Goal: Understand site structure: Understand site structure

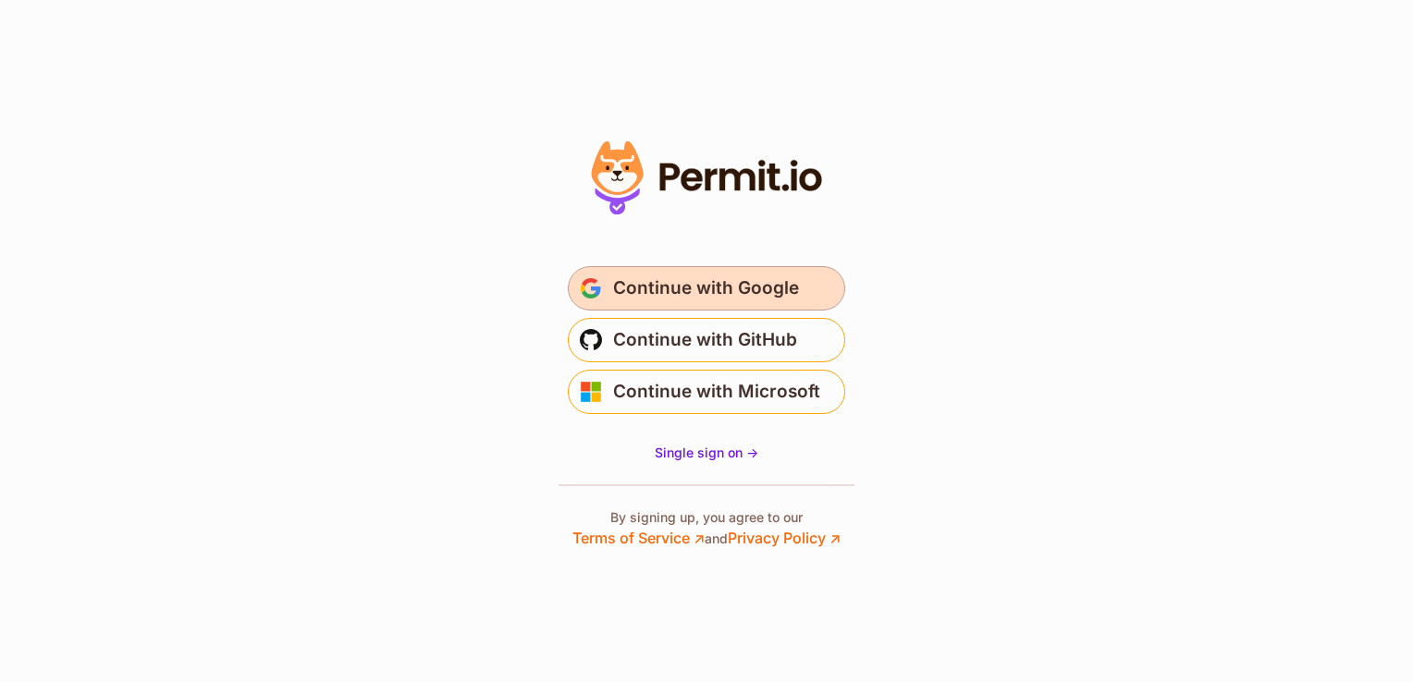
click at [736, 290] on span "Continue with Google" at bounding box center [706, 289] width 186 height 30
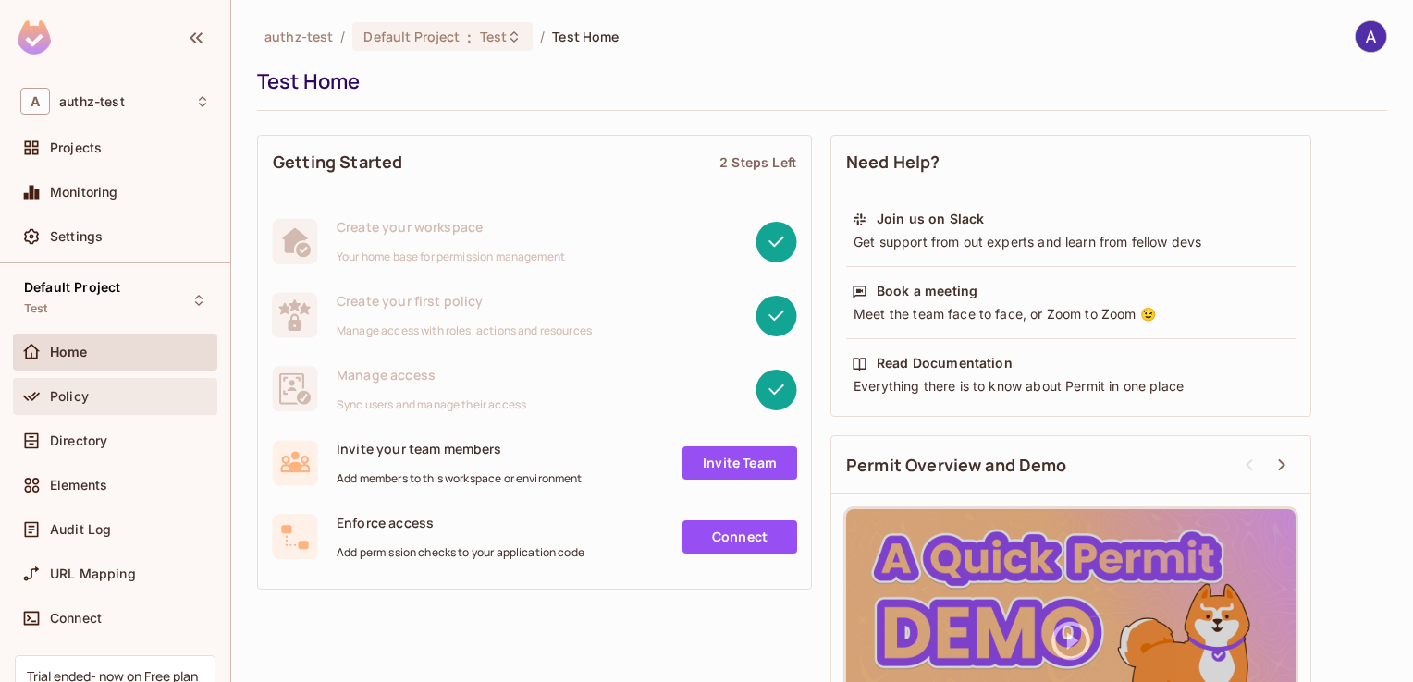
click at [66, 403] on div "Policy" at bounding box center [115, 396] width 190 height 22
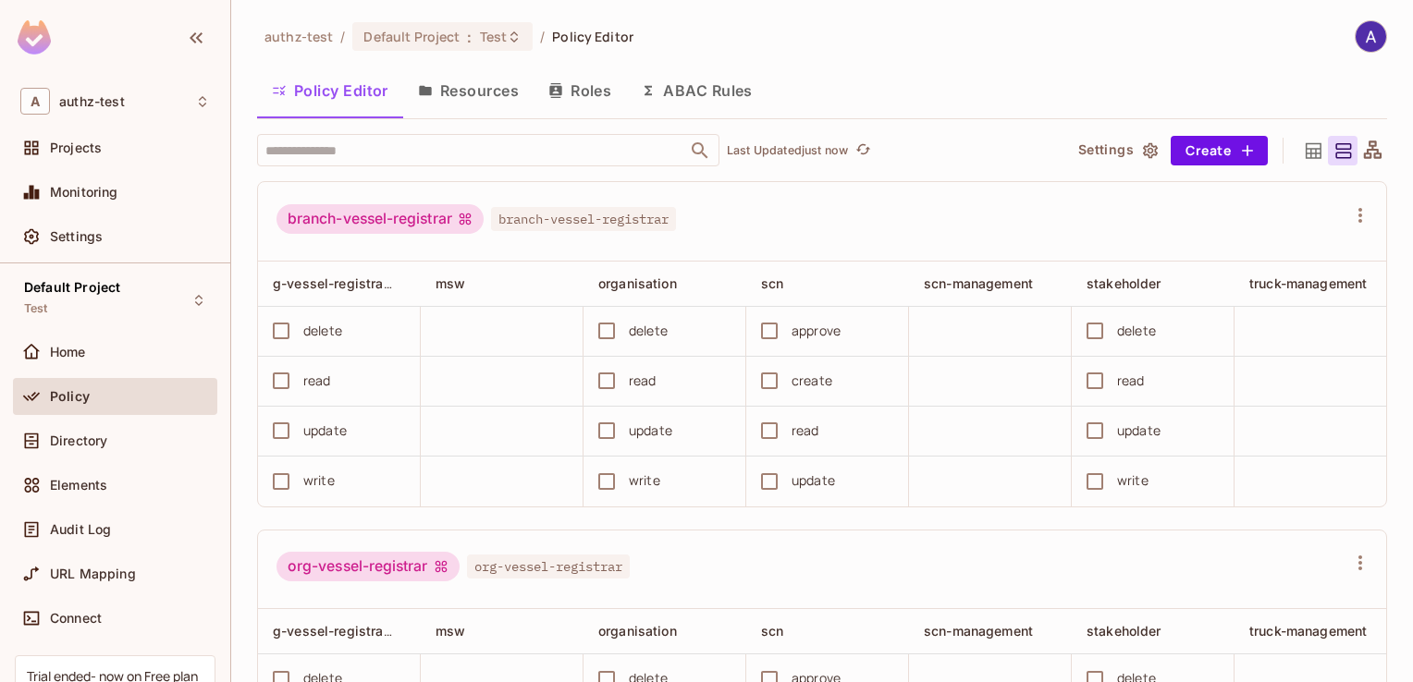
click at [479, 91] on button "Resources" at bounding box center [468, 90] width 130 height 46
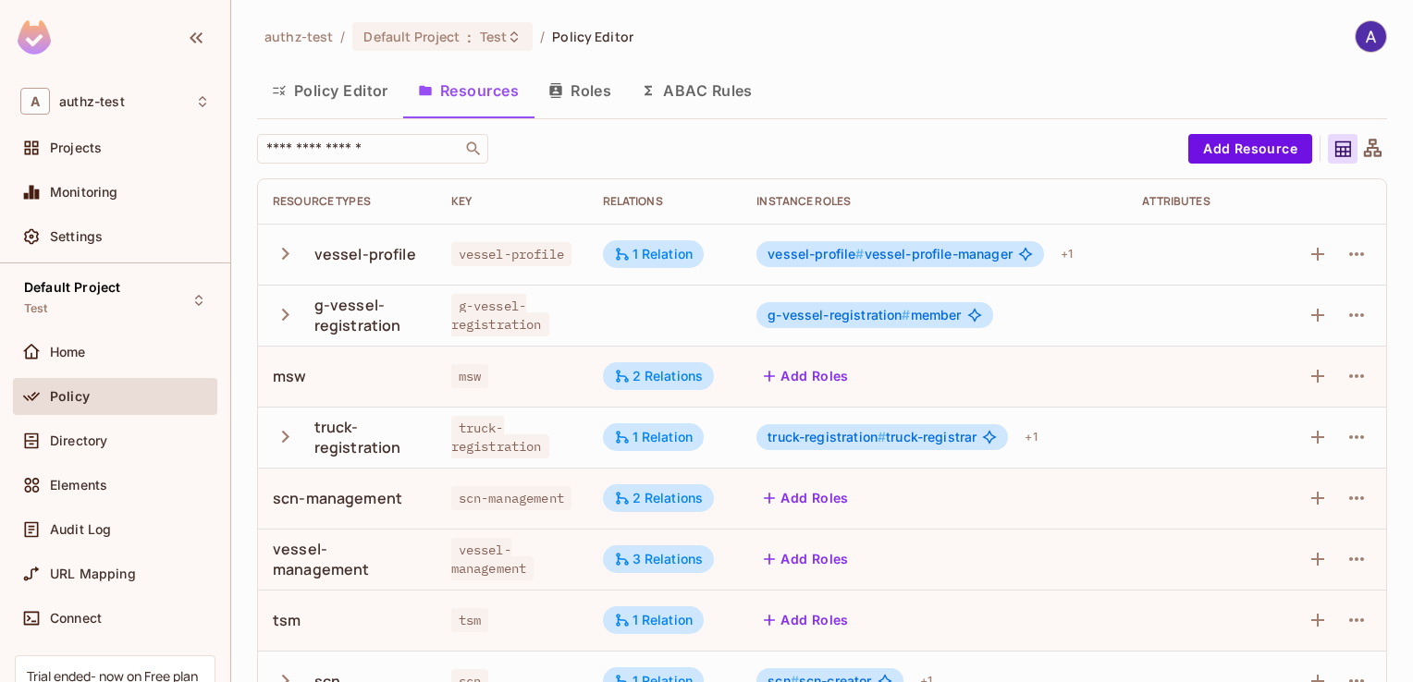
click at [588, 90] on button "Roles" at bounding box center [579, 90] width 92 height 46
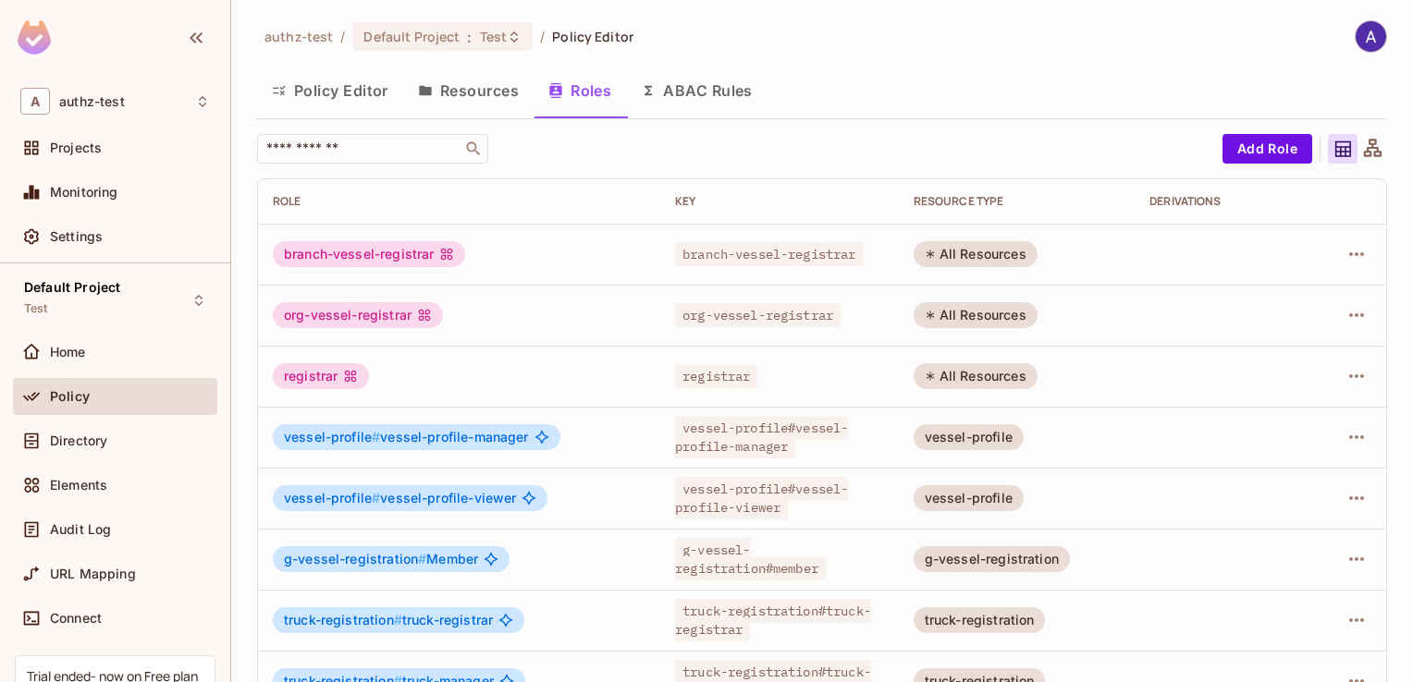
click at [482, 83] on button "Resources" at bounding box center [468, 90] width 130 height 46
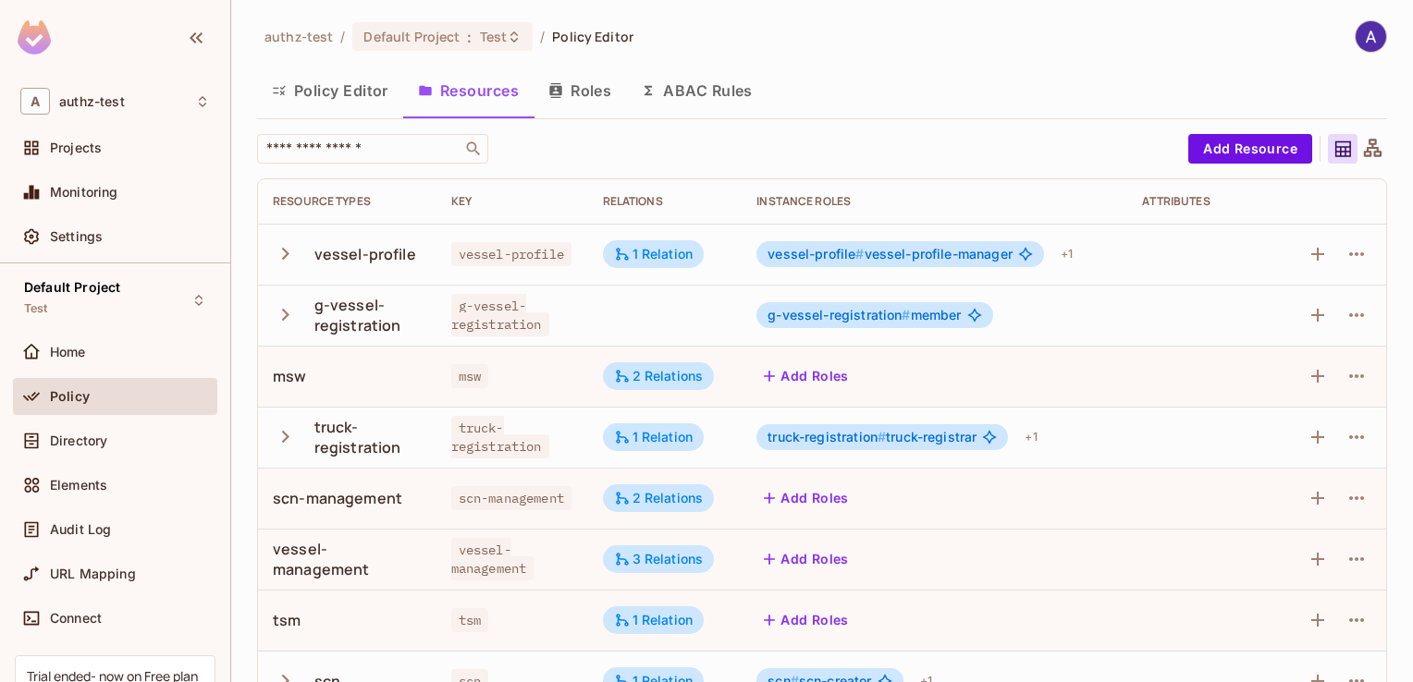
click at [284, 257] on icon "button" at bounding box center [285, 254] width 7 height 12
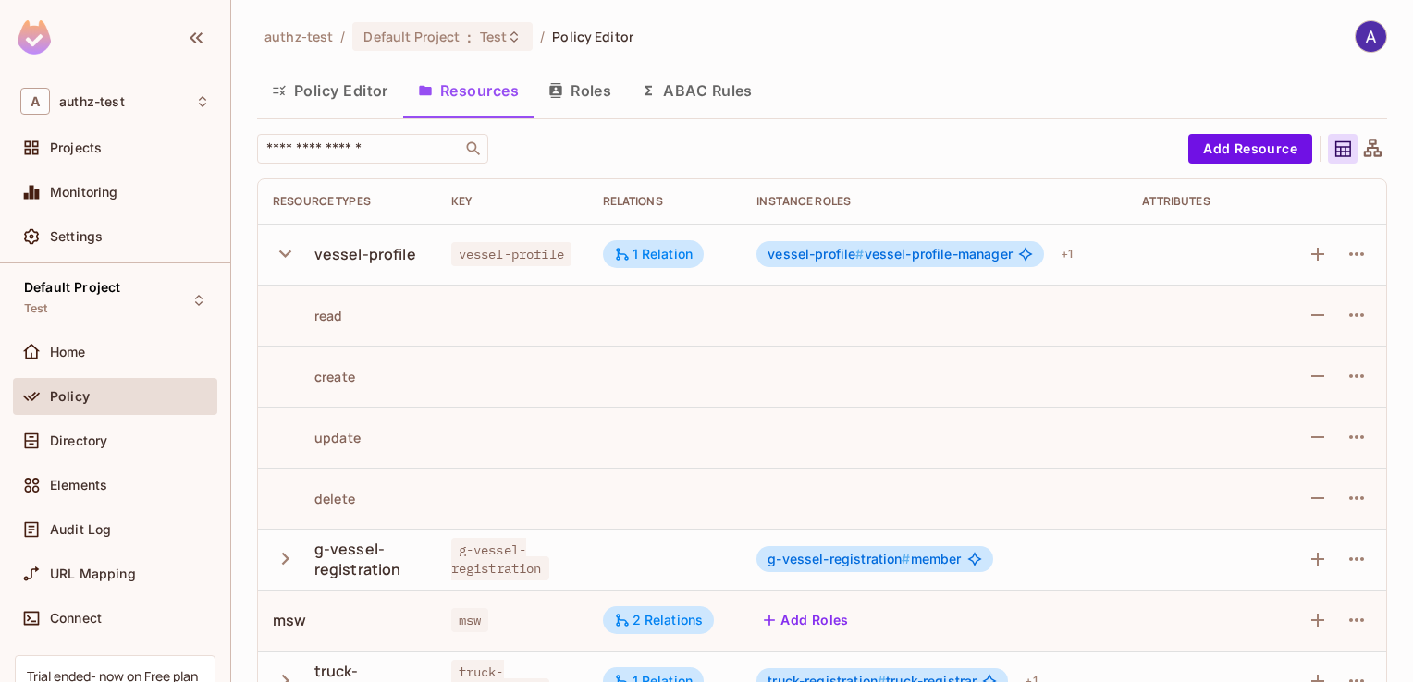
click at [589, 87] on button "Roles" at bounding box center [579, 90] width 92 height 46
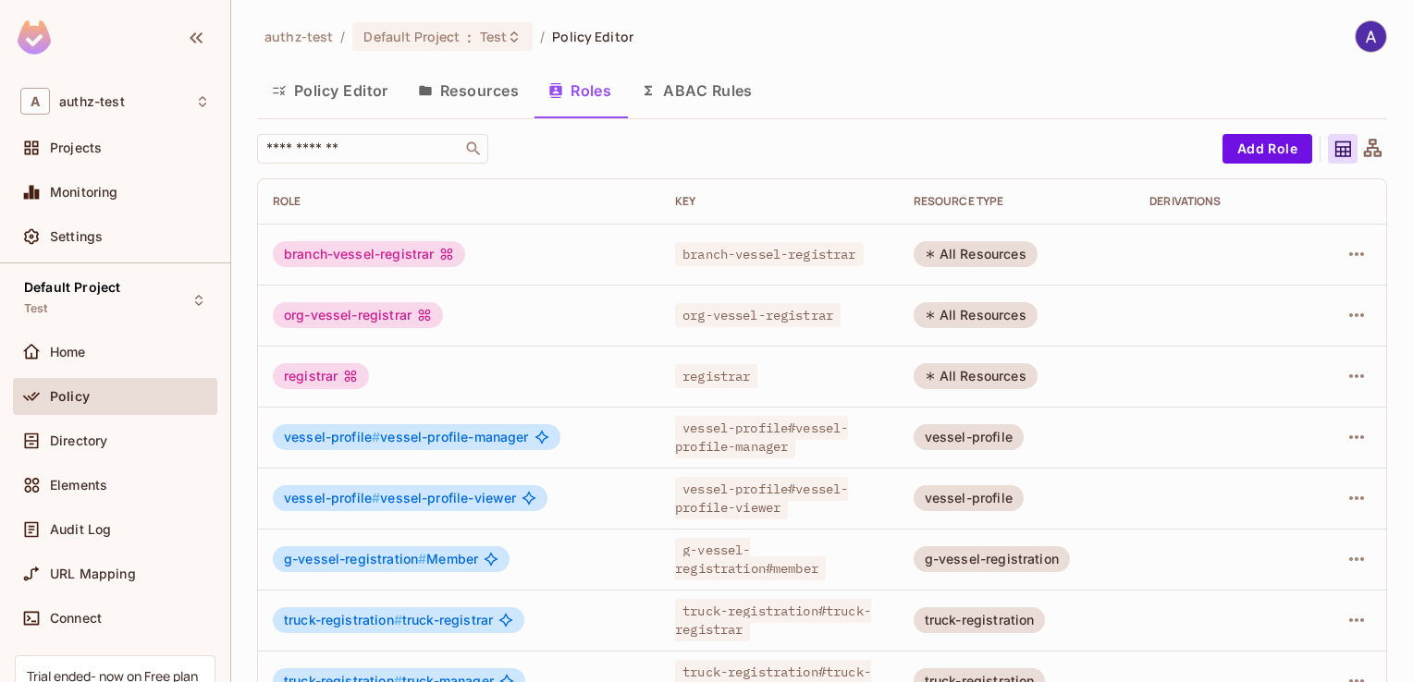
click at [488, 91] on button "Resources" at bounding box center [468, 90] width 130 height 46
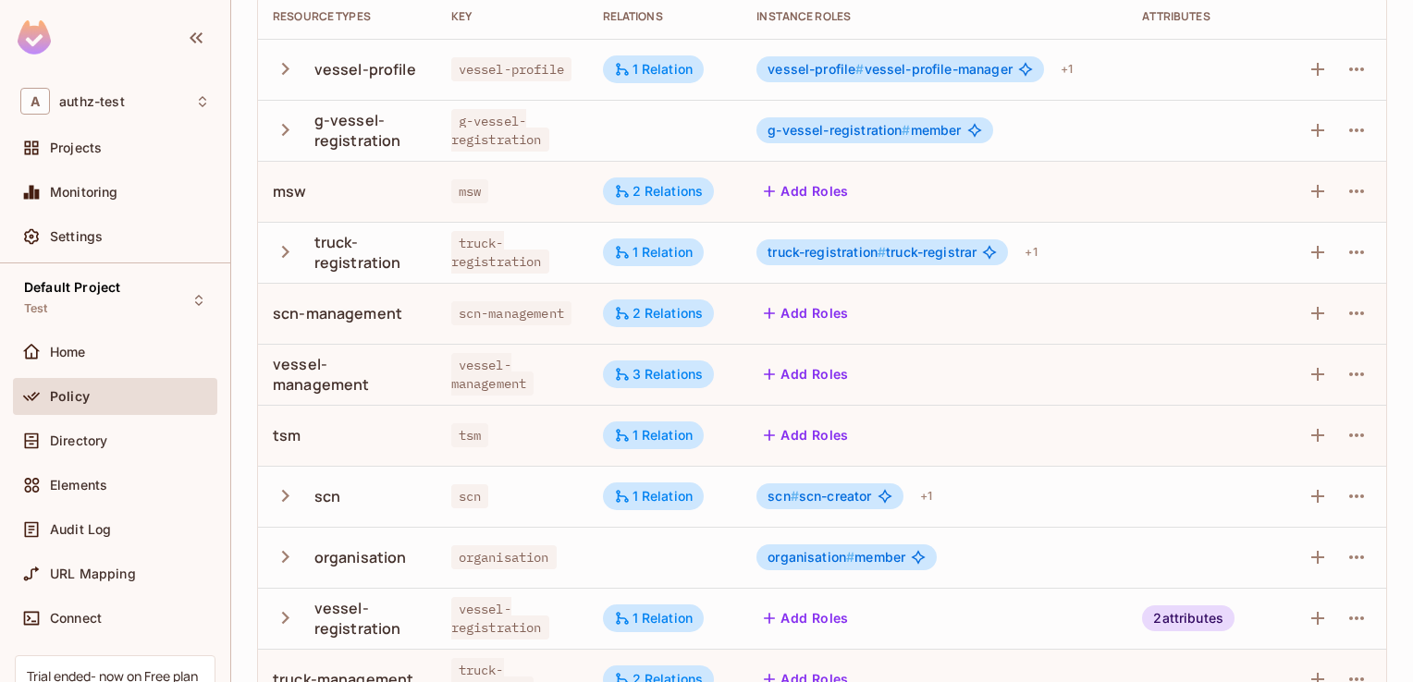
scroll to position [288, 0]
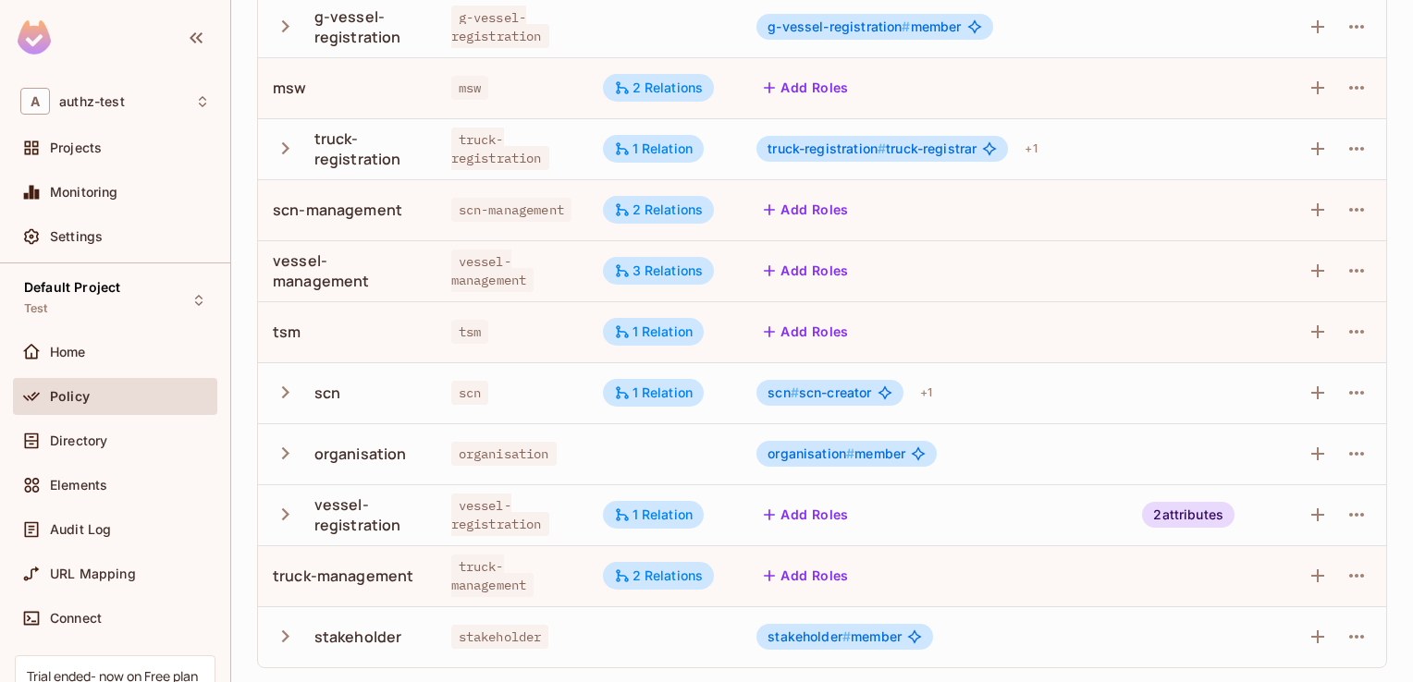
click at [285, 531] on button "button" at bounding box center [289, 515] width 32 height 40
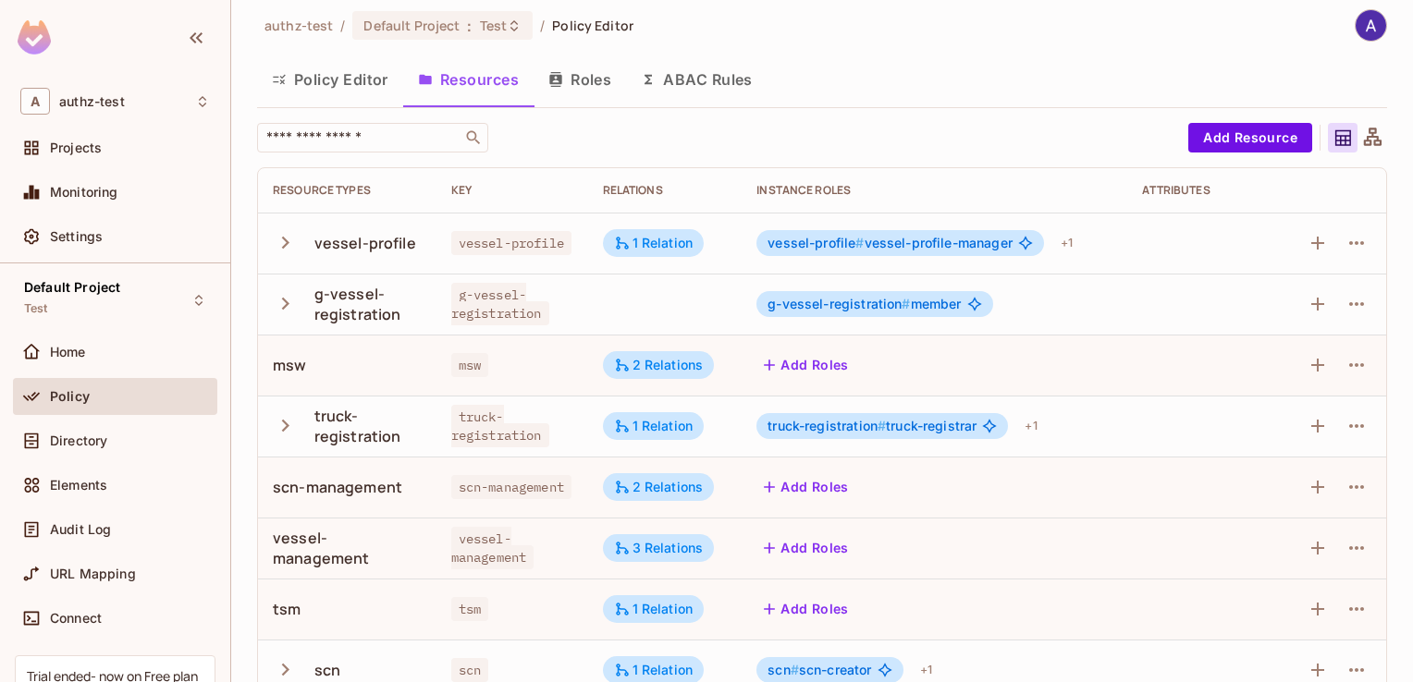
scroll to position [0, 0]
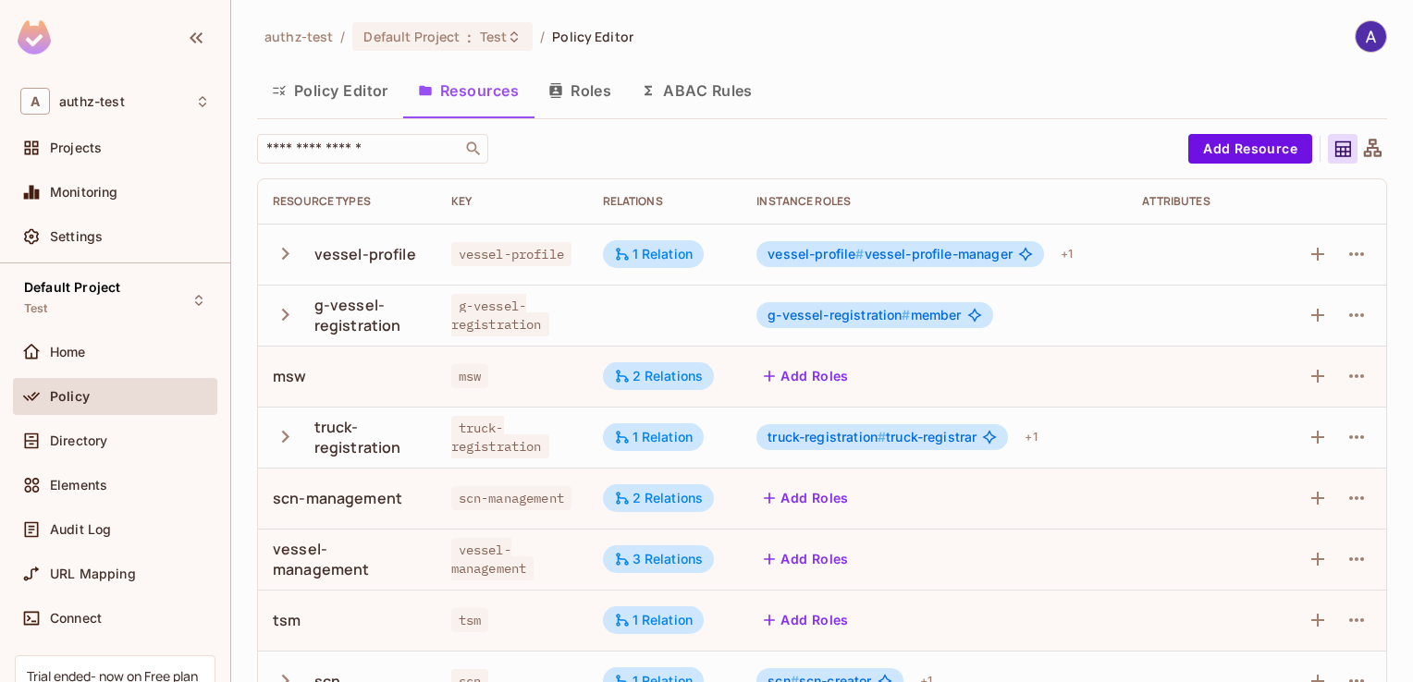
click at [587, 92] on button "Roles" at bounding box center [579, 90] width 92 height 46
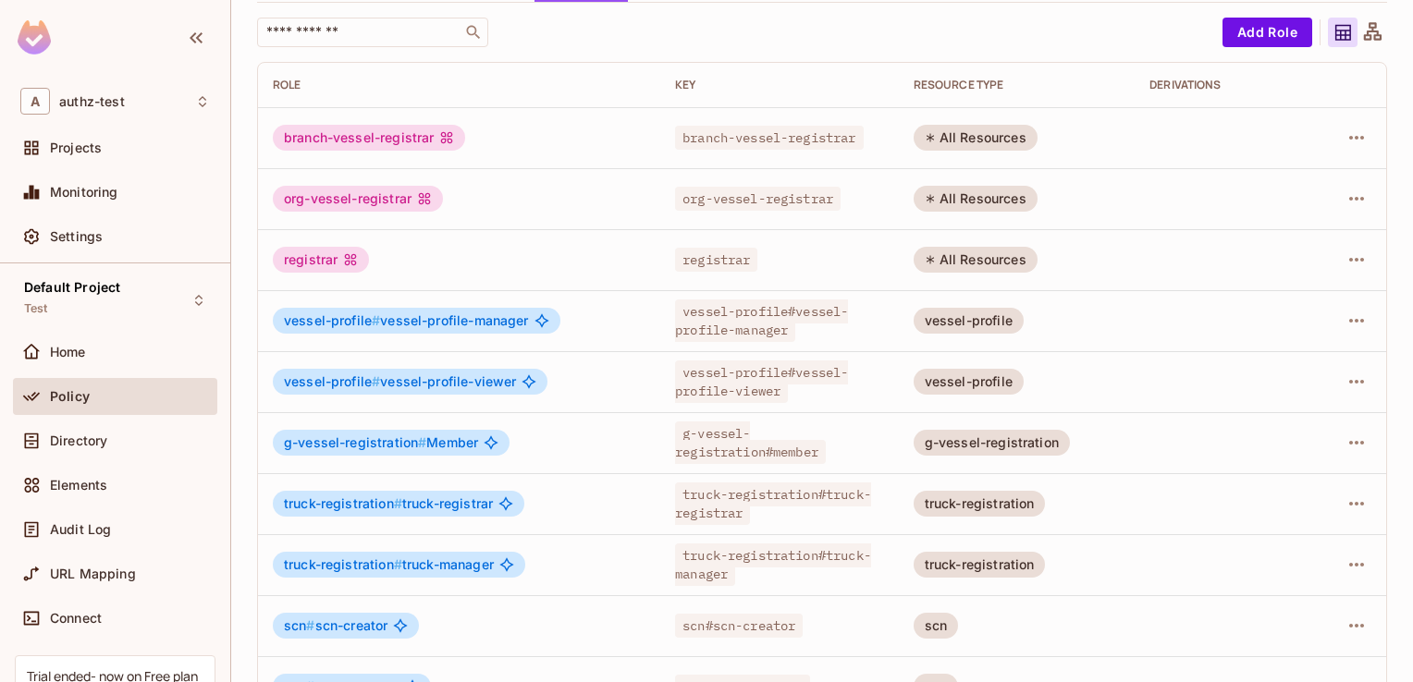
scroll to position [124, 0]
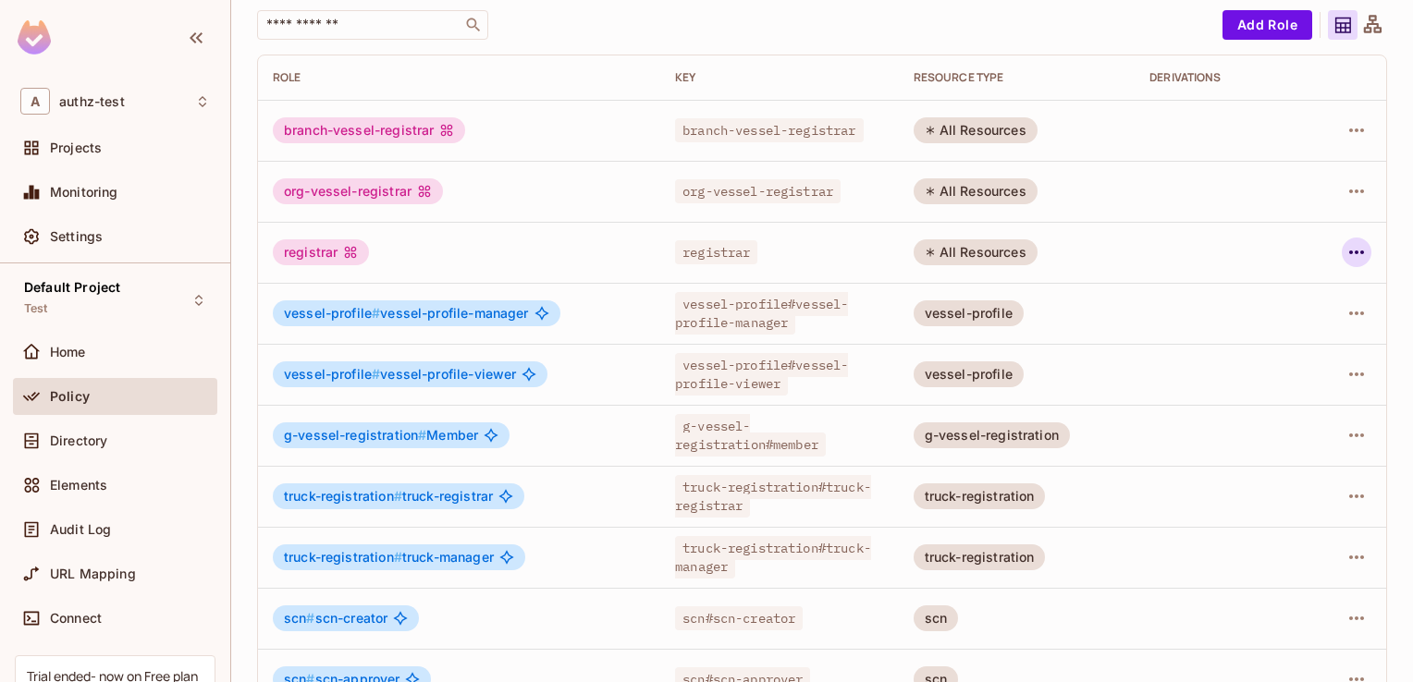
click at [1345, 253] on icon "button" at bounding box center [1356, 252] width 22 height 22
click at [1090, 246] on div at bounding box center [706, 341] width 1413 height 682
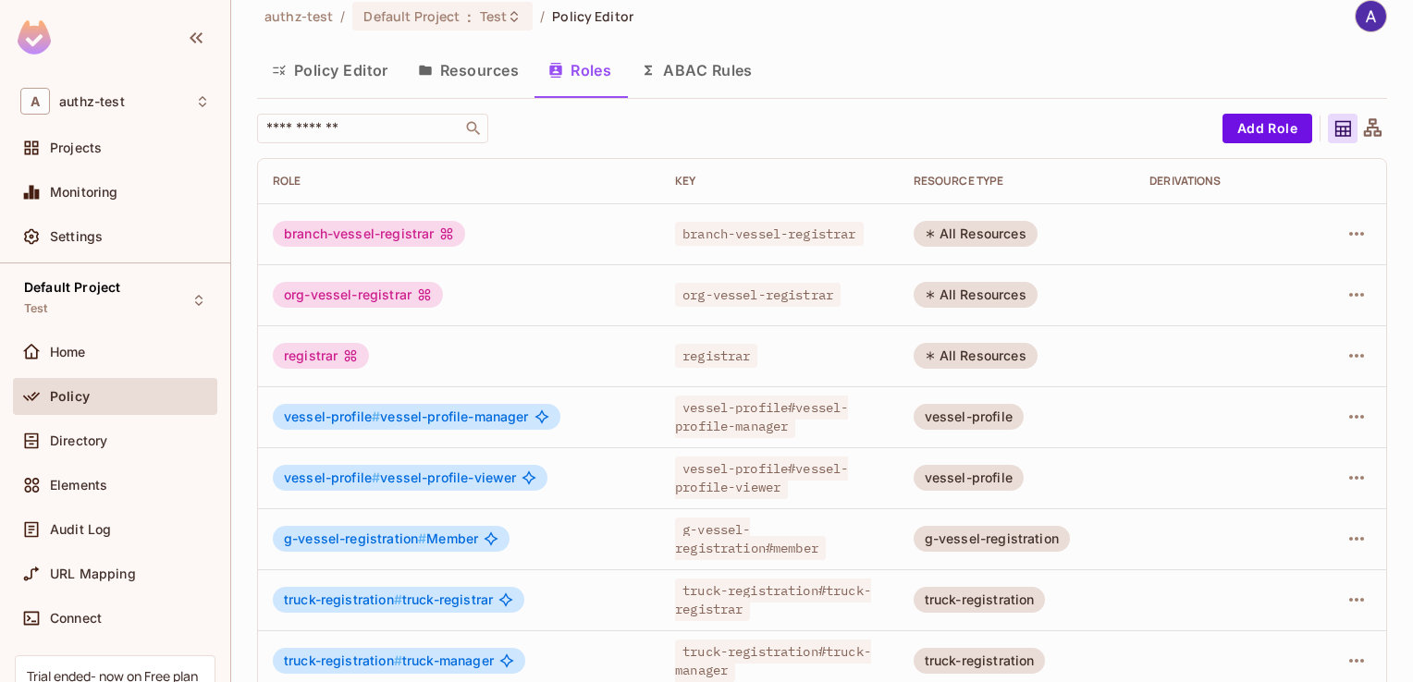
scroll to position [0, 0]
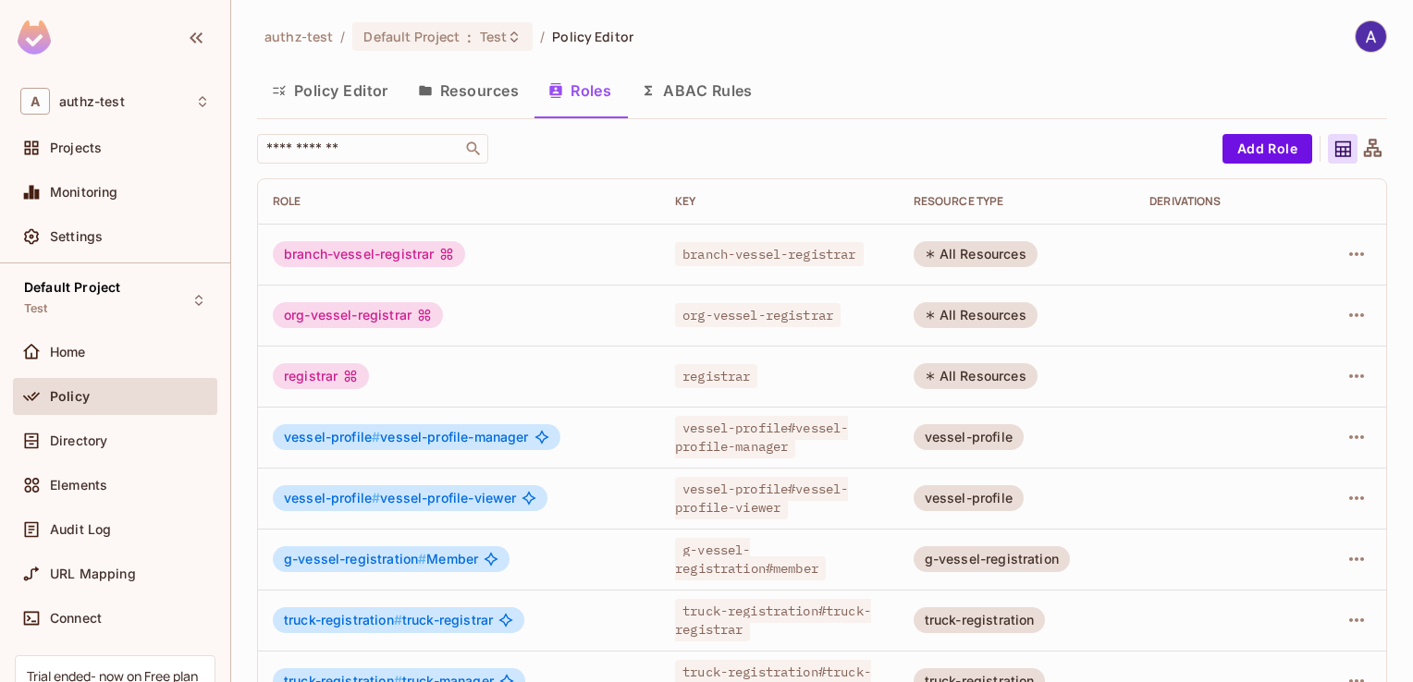
click at [348, 85] on button "Policy Editor" at bounding box center [330, 90] width 146 height 46
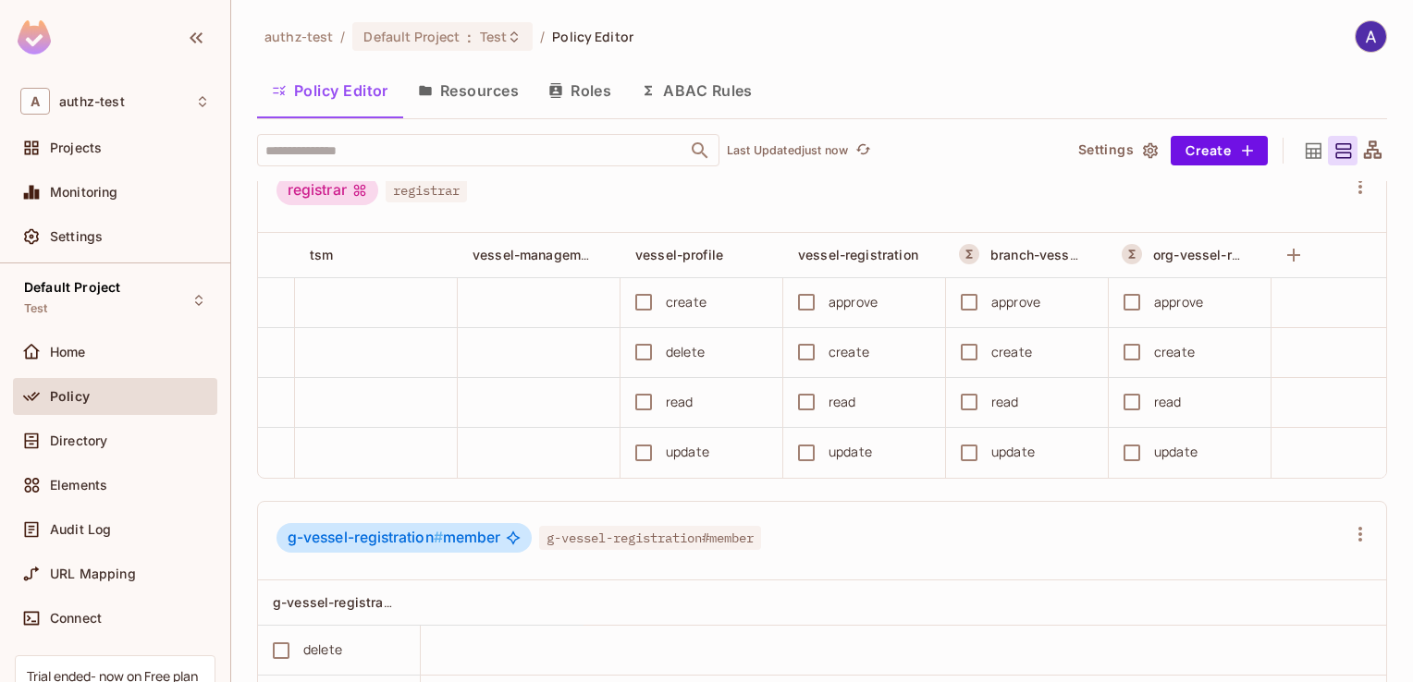
scroll to position [725, 0]
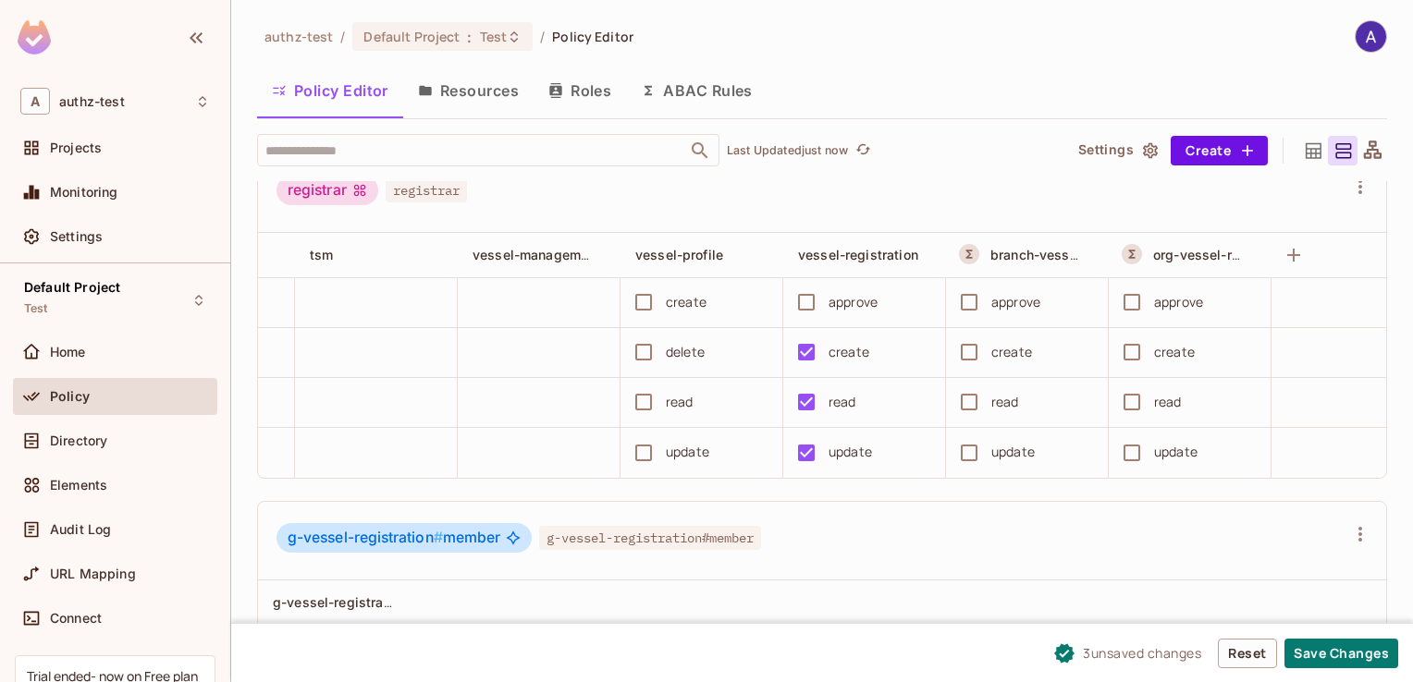
click at [594, 97] on button "Roles" at bounding box center [579, 90] width 92 height 46
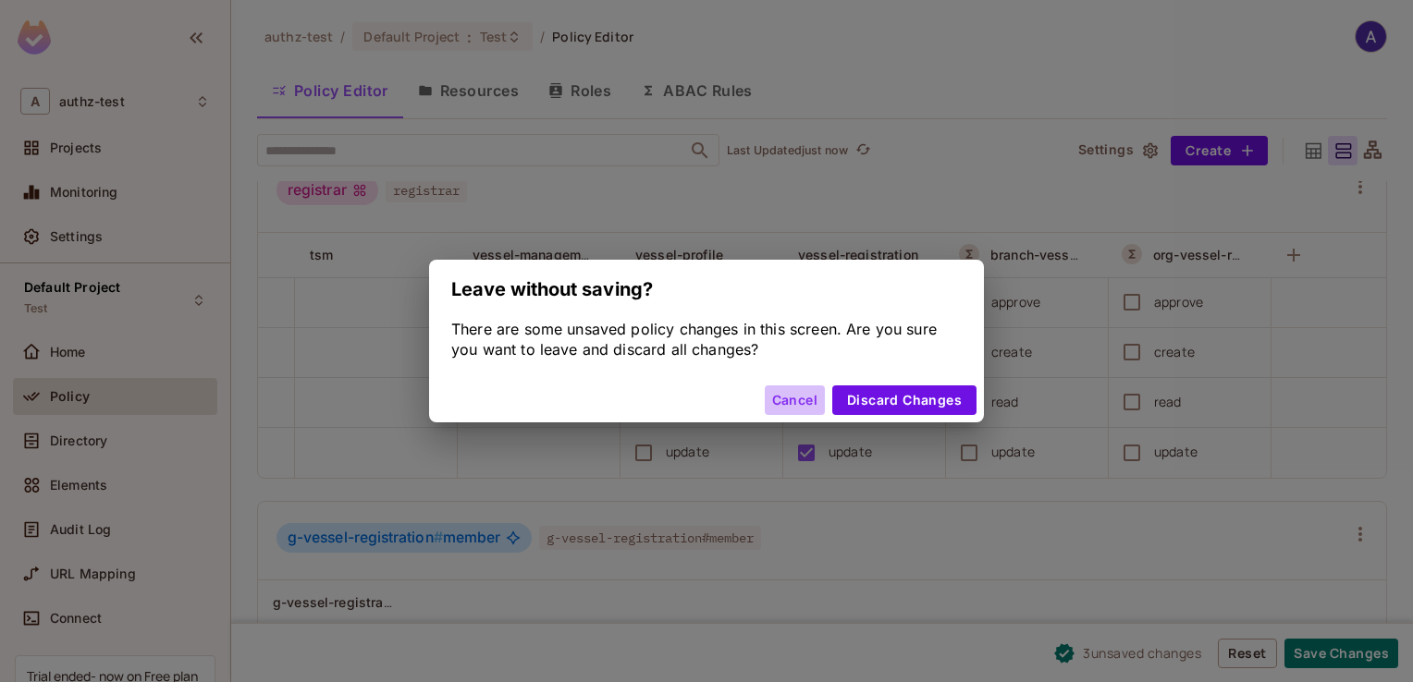
click at [788, 391] on button "Cancel" at bounding box center [795, 400] width 60 height 30
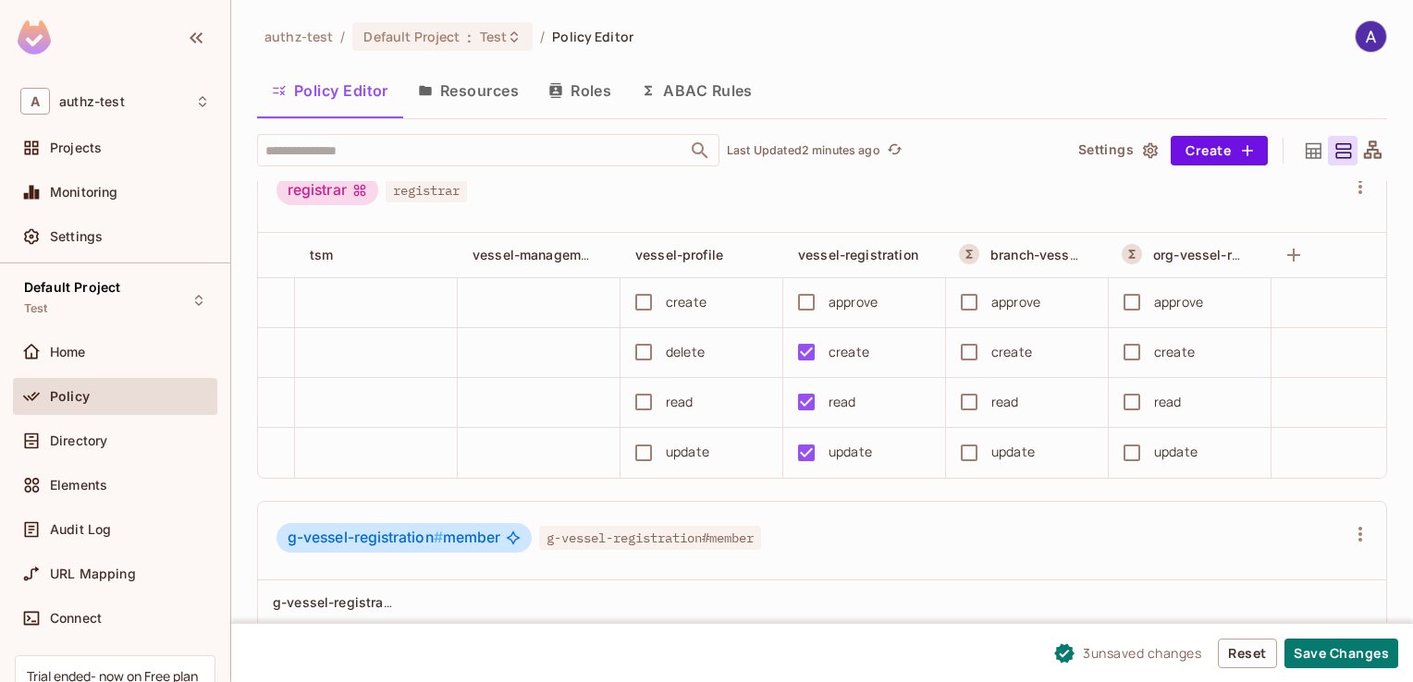
click at [943, 94] on div "Policy Editor Resources Roles ABAC Rules" at bounding box center [822, 90] width 1130 height 46
